Goal: Find specific page/section: Find specific page/section

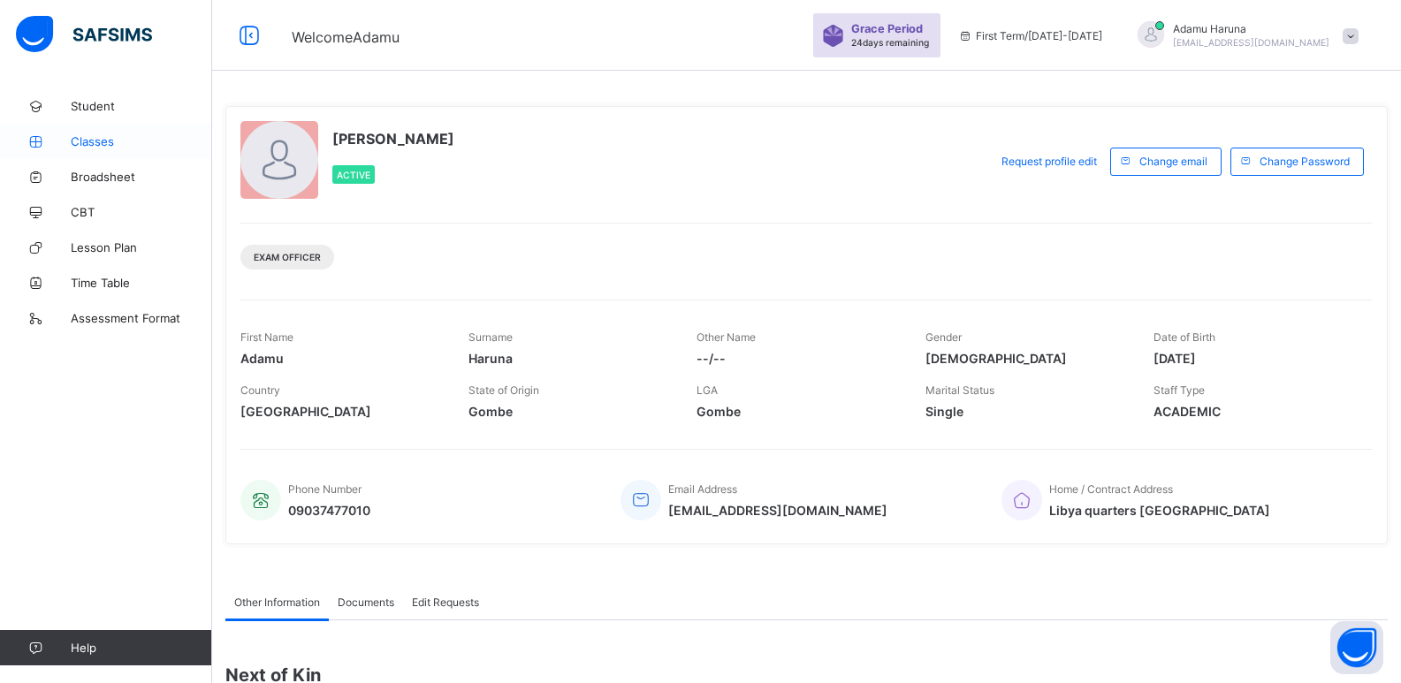
click at [118, 136] on span "Classes" at bounding box center [141, 141] width 141 height 14
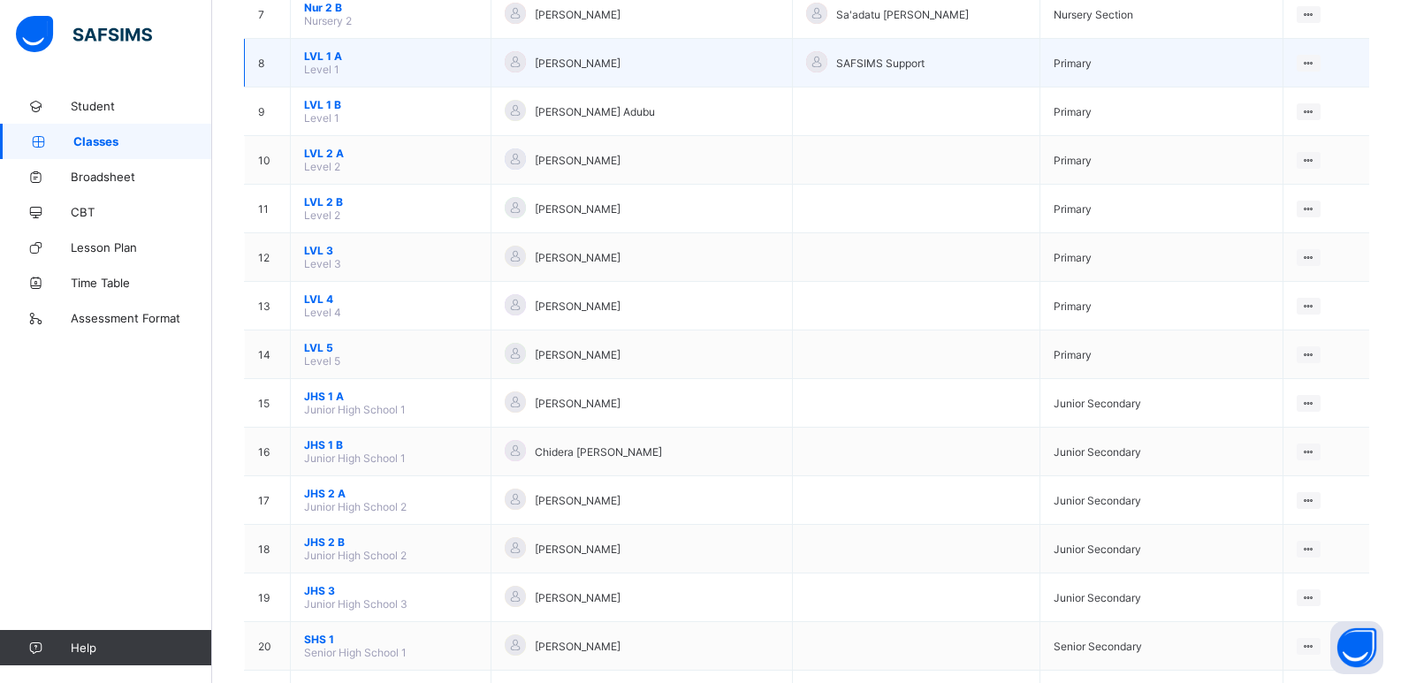
scroll to position [539, 0]
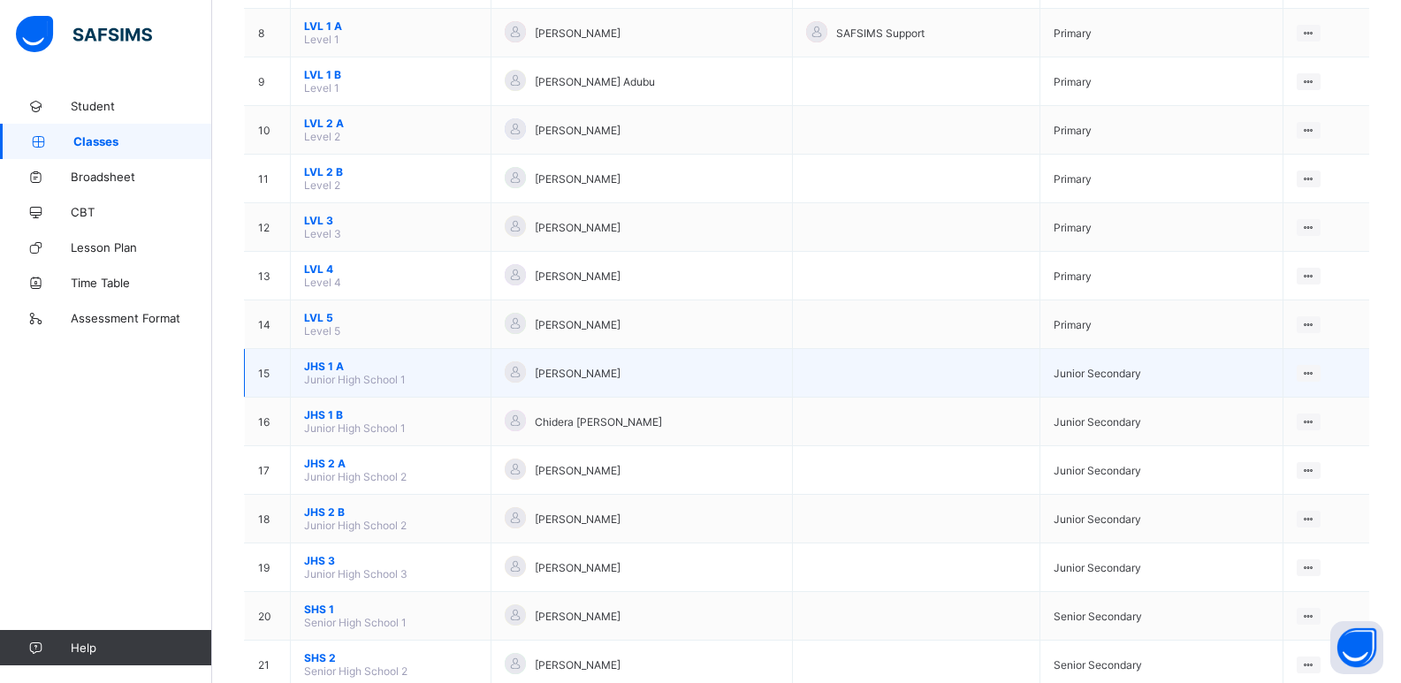
click at [337, 366] on span "JHS 1 A" at bounding box center [390, 366] width 173 height 13
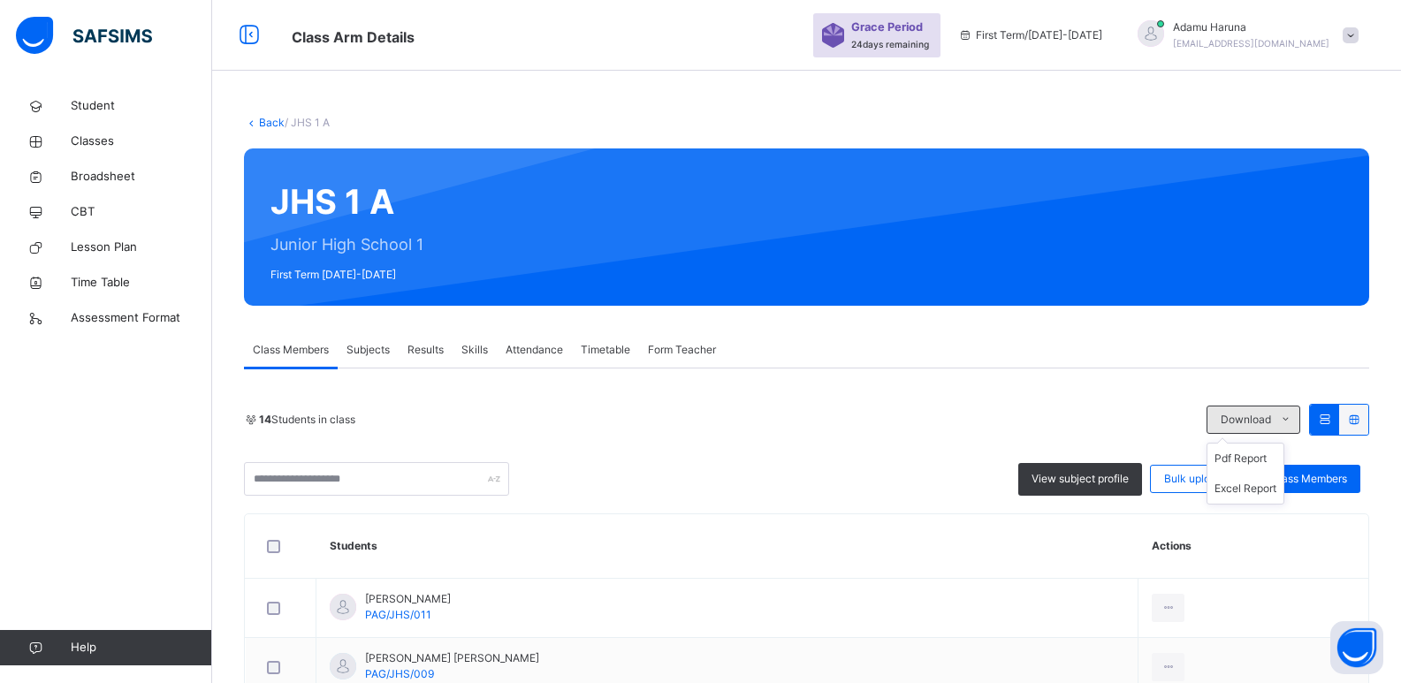
click at [1289, 424] on span at bounding box center [1285, 420] width 28 height 28
click at [1257, 469] on li "Pdf Report" at bounding box center [1245, 459] width 76 height 30
click at [1292, 418] on icon at bounding box center [1285, 420] width 13 height 14
click at [1275, 489] on li "Excel Report" at bounding box center [1245, 489] width 76 height 30
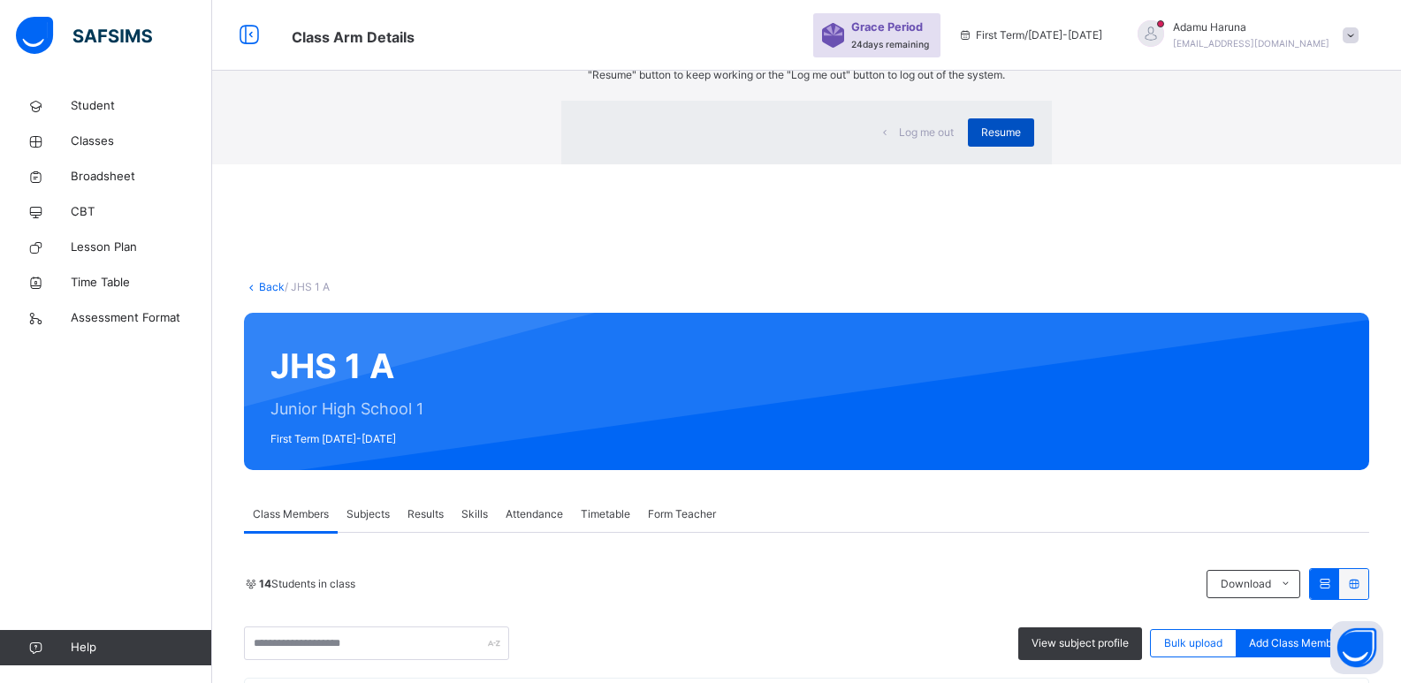
click at [981, 141] on span "Resume" at bounding box center [1001, 133] width 40 height 16
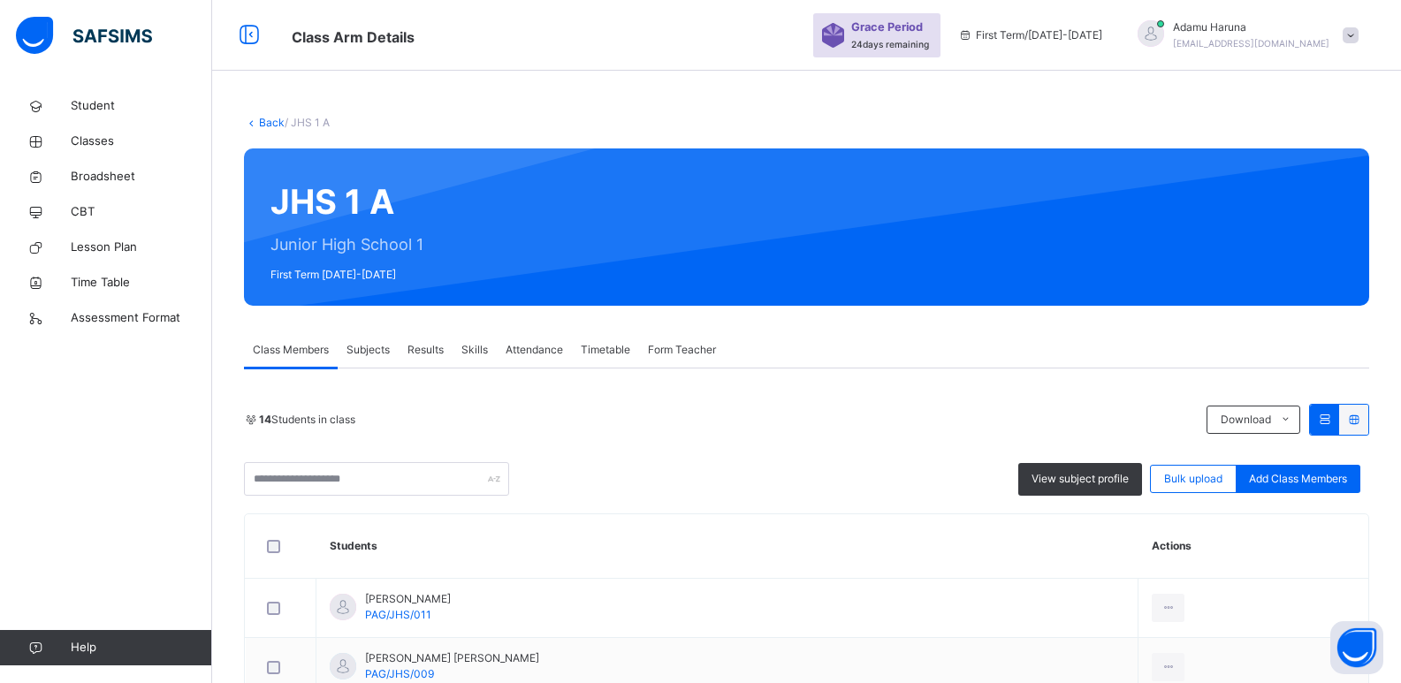
click at [1258, 27] on span "[PERSON_NAME]" at bounding box center [1251, 27] width 156 height 16
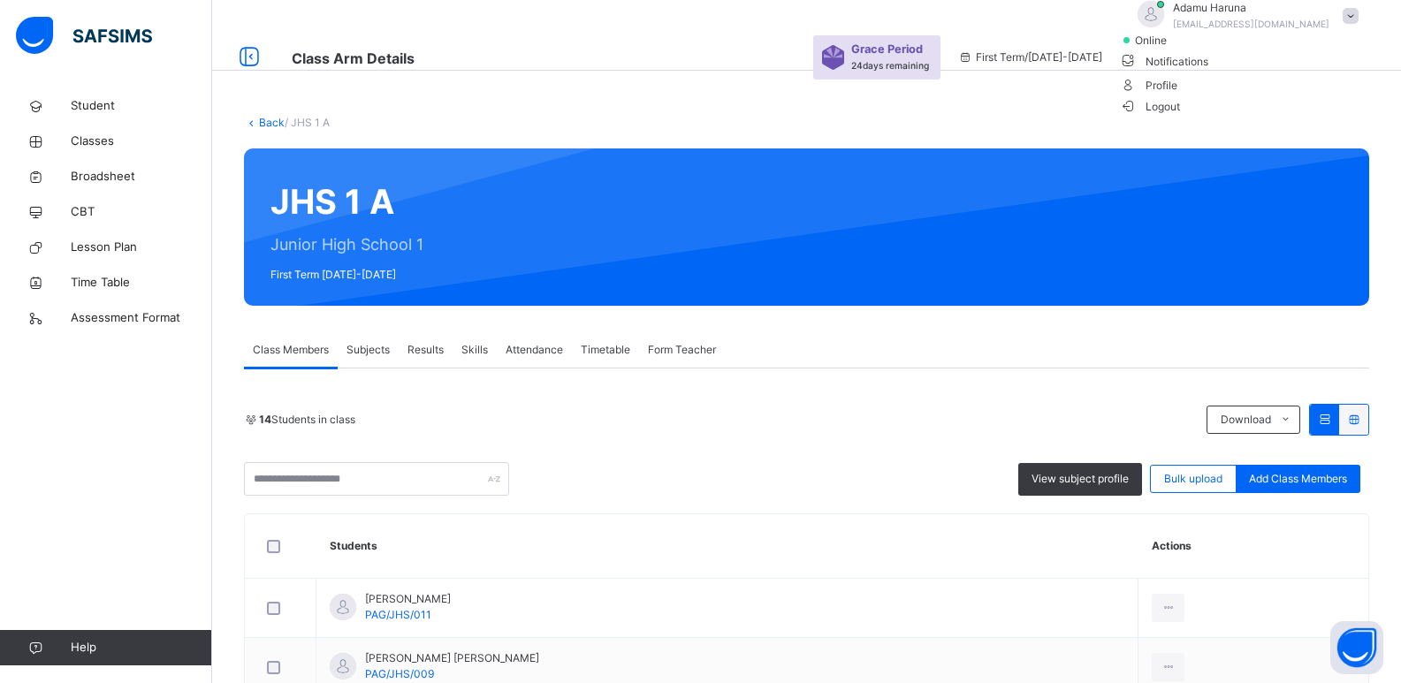
click at [1289, 96] on span "Profile" at bounding box center [1243, 84] width 247 height 24
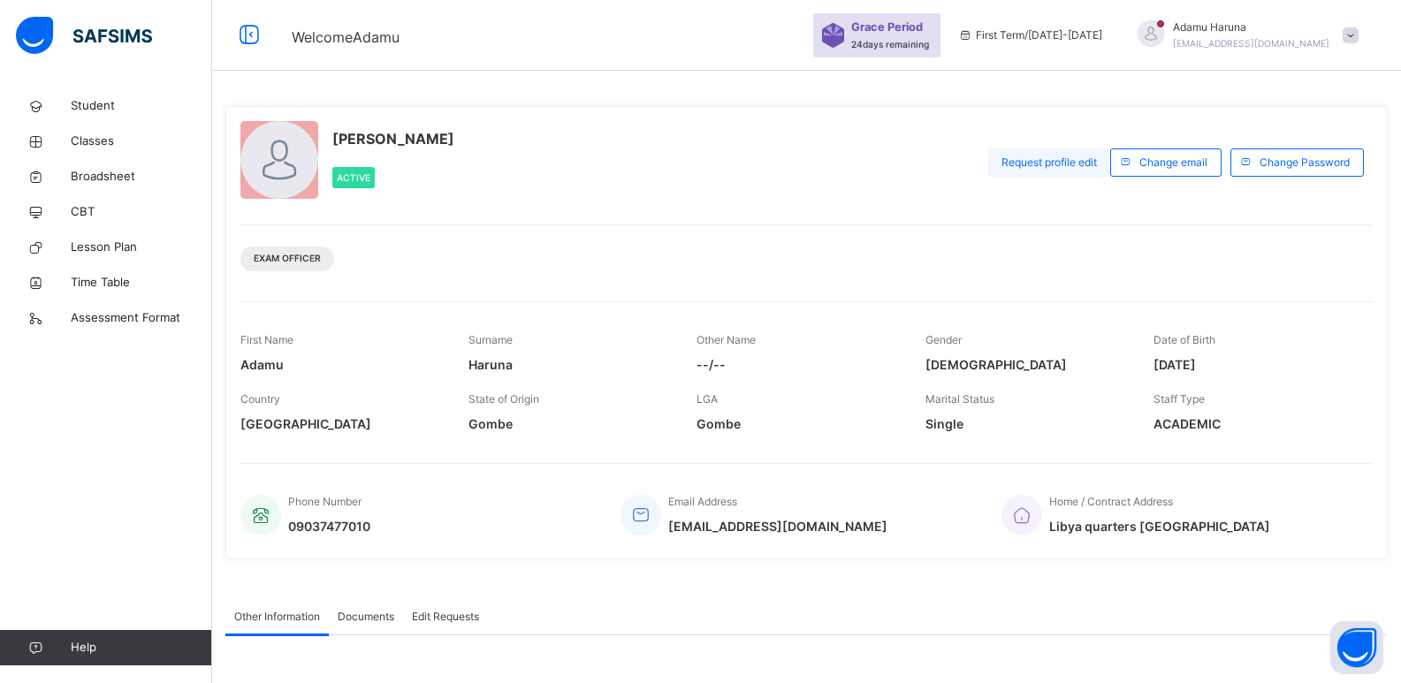
click at [1059, 153] on div "Request profile edit" at bounding box center [1049, 162] width 122 height 28
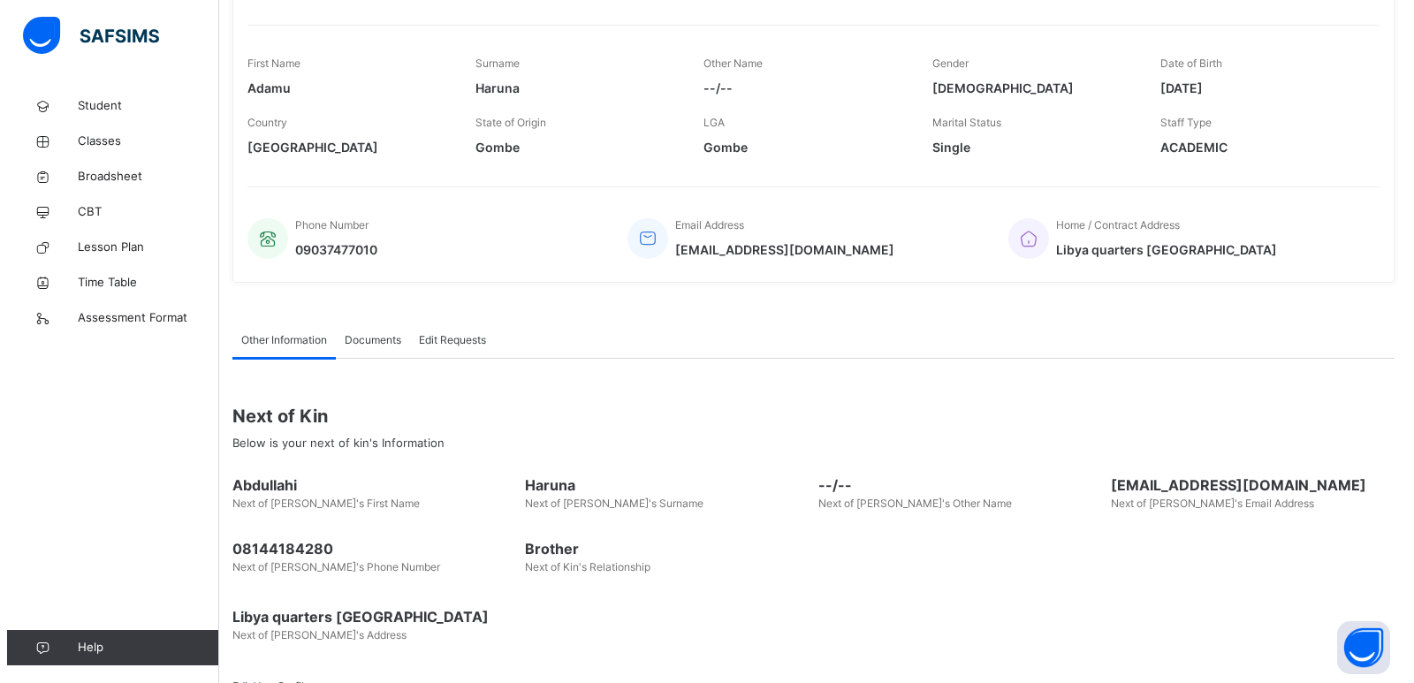
scroll to position [415, 0]
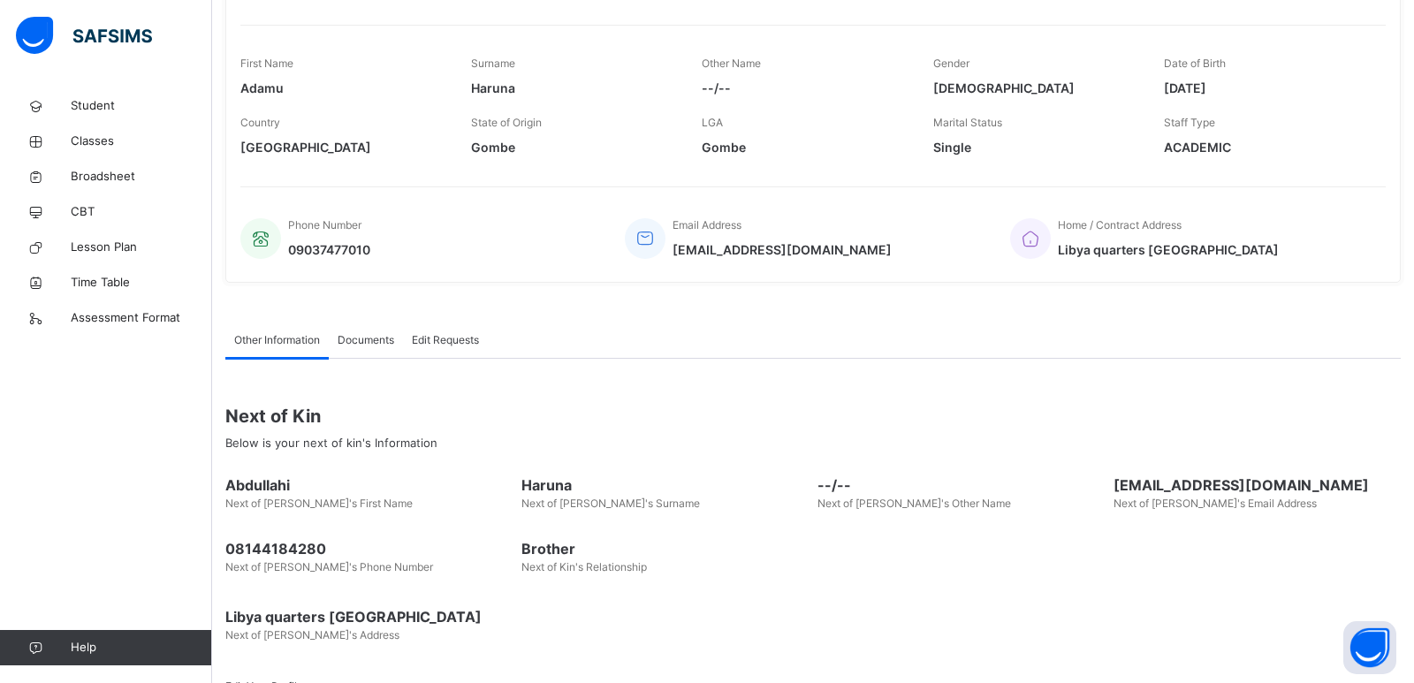
scroll to position [0, 0]
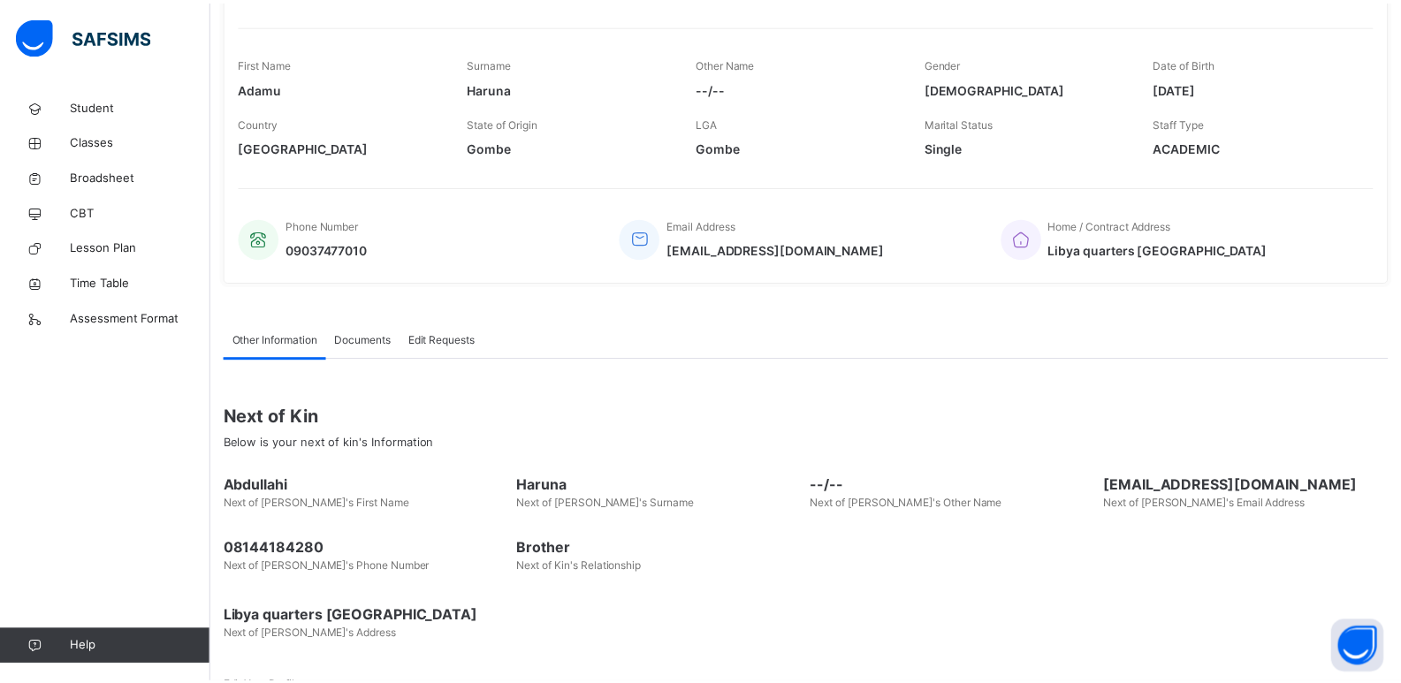
scroll to position [0, 0]
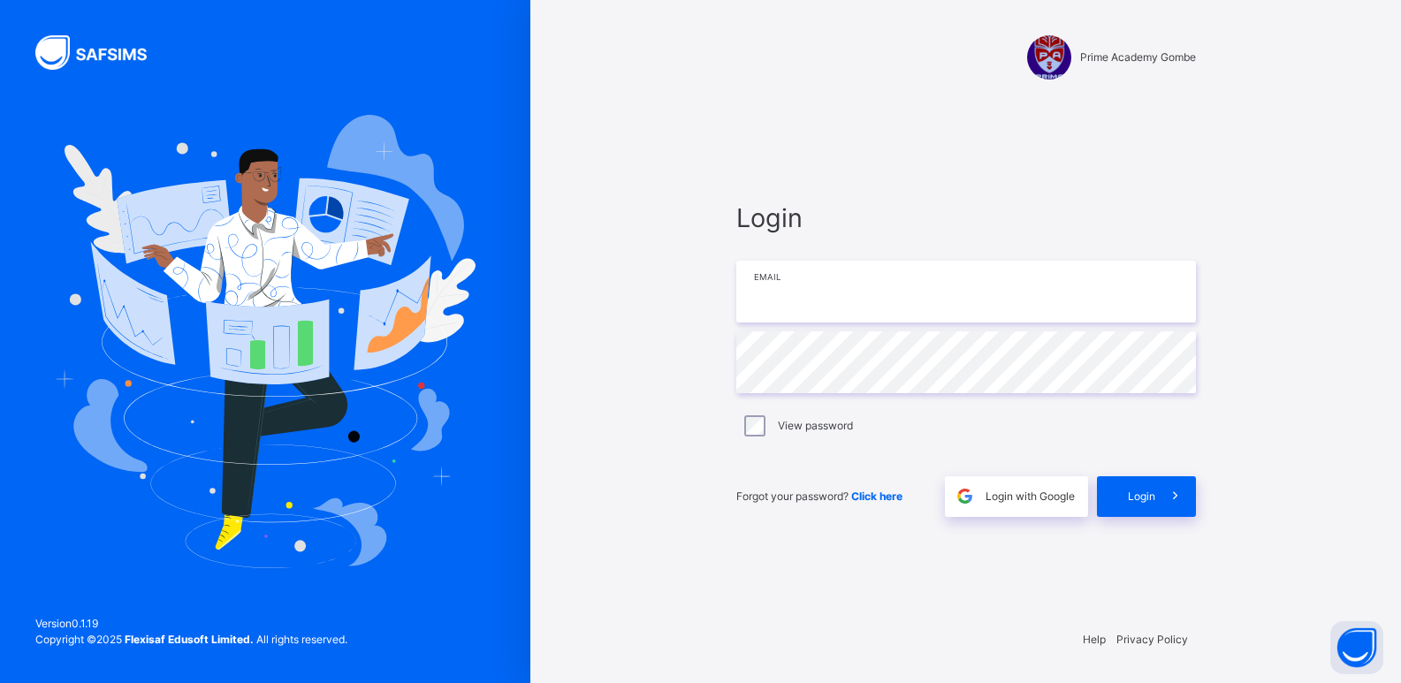
type input "**********"
